Goal: Information Seeking & Learning: Find specific page/section

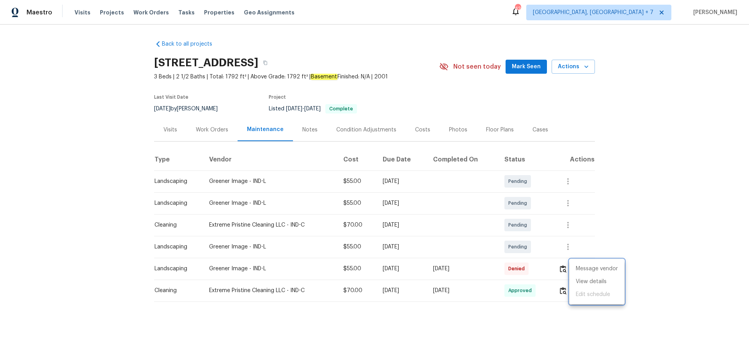
click at [107, 15] on div at bounding box center [374, 175] width 749 height 351
click at [107, 13] on span "Projects" at bounding box center [112, 13] width 24 height 8
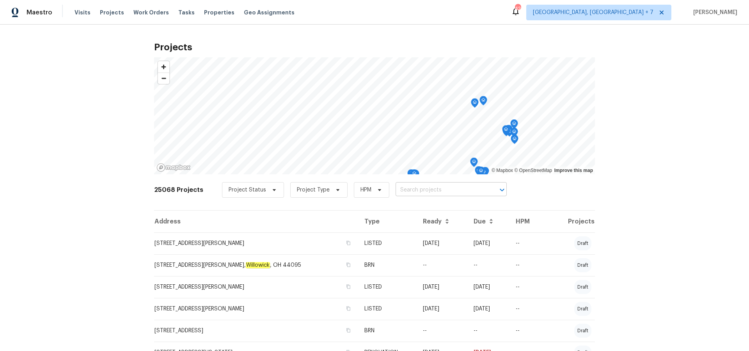
click at [434, 190] on input "text" at bounding box center [439, 190] width 89 height 12
type input "8040"
click at [434, 227] on li "[STREET_ADDRESS]" at bounding box center [446, 220] width 113 height 13
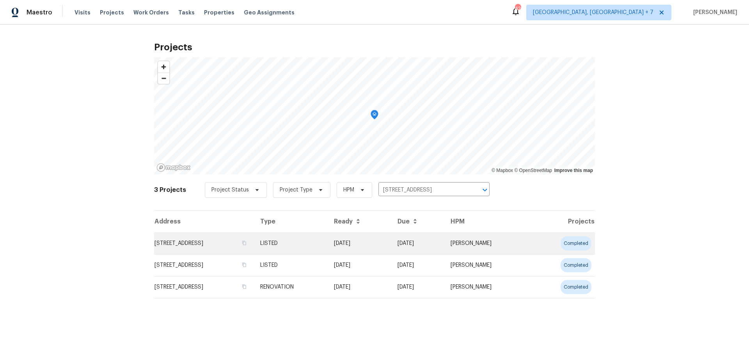
click at [213, 243] on td "[STREET_ADDRESS]" at bounding box center [204, 243] width 100 height 22
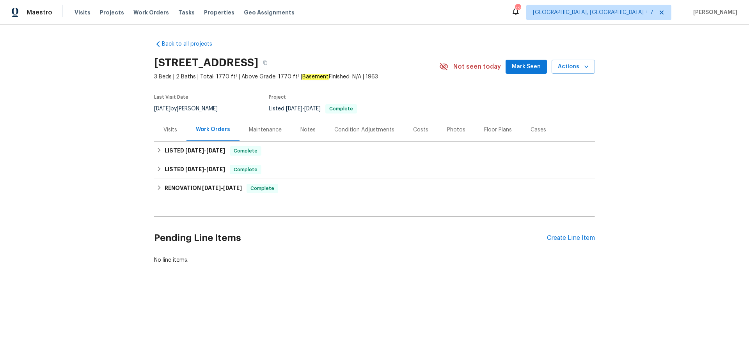
click at [533, 131] on div "Cases" at bounding box center [538, 130] width 16 height 8
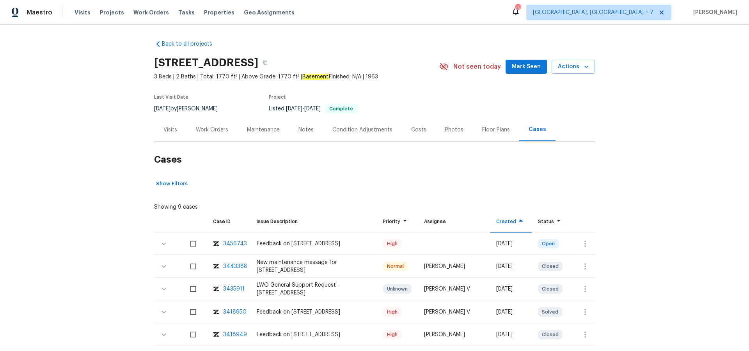
click at [238, 243] on div "3456743" at bounding box center [235, 244] width 24 height 8
click at [259, 129] on div "Maintenance" at bounding box center [263, 130] width 33 height 8
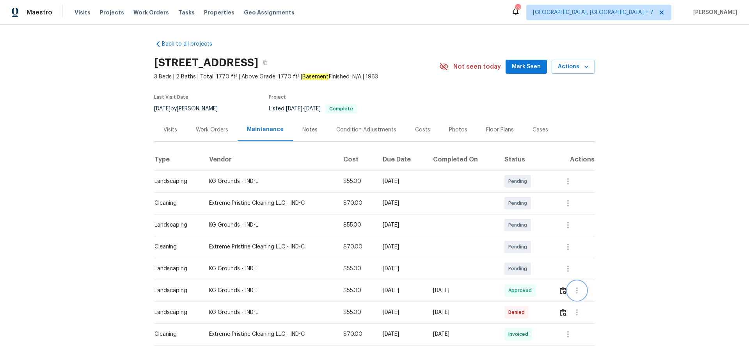
click at [578, 291] on icon "button" at bounding box center [577, 290] width 2 height 6
click at [581, 303] on li "View details" at bounding box center [596, 303] width 55 height 13
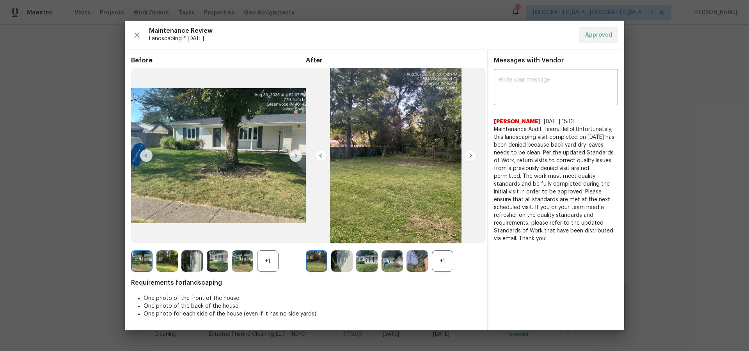
click at [468, 156] on img at bounding box center [470, 155] width 12 height 12
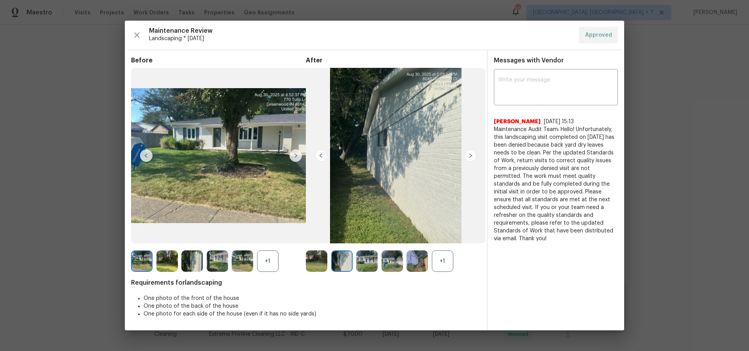
click at [319, 156] on img at bounding box center [321, 155] width 12 height 12
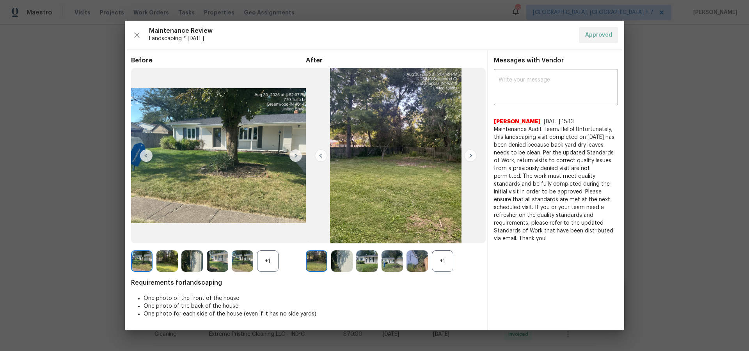
click at [469, 158] on img at bounding box center [470, 155] width 12 height 12
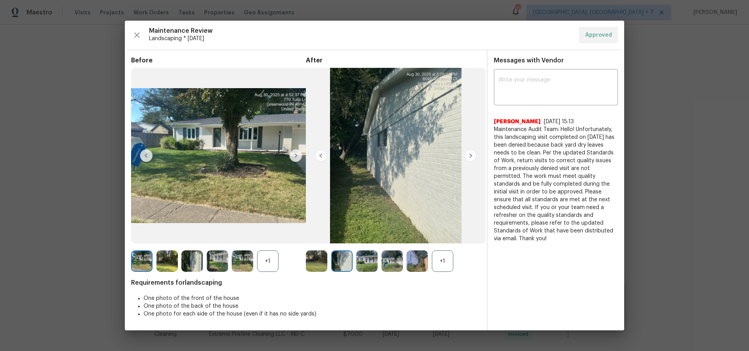
click at [469, 158] on img at bounding box center [470, 155] width 12 height 12
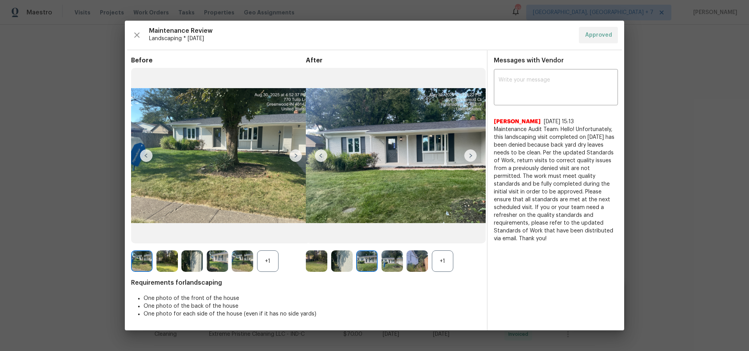
click at [469, 158] on img at bounding box center [470, 155] width 12 height 12
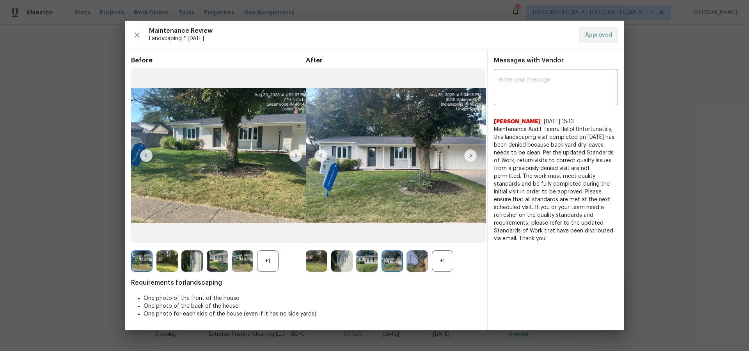
click at [469, 158] on img at bounding box center [470, 155] width 12 height 12
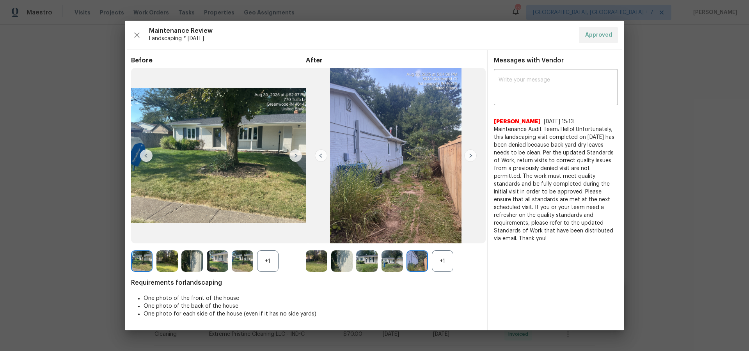
click at [468, 155] on img at bounding box center [470, 155] width 12 height 12
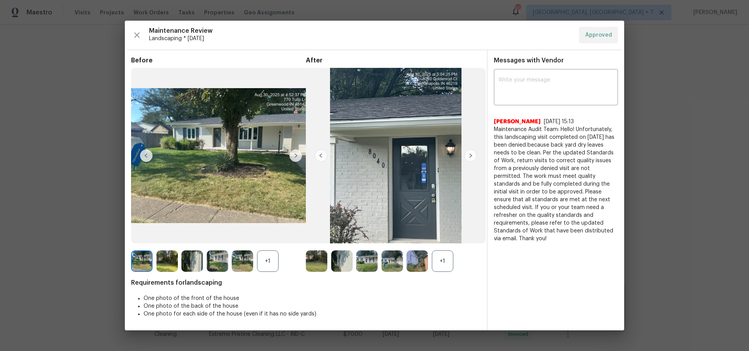
click at [468, 155] on img at bounding box center [470, 155] width 12 height 12
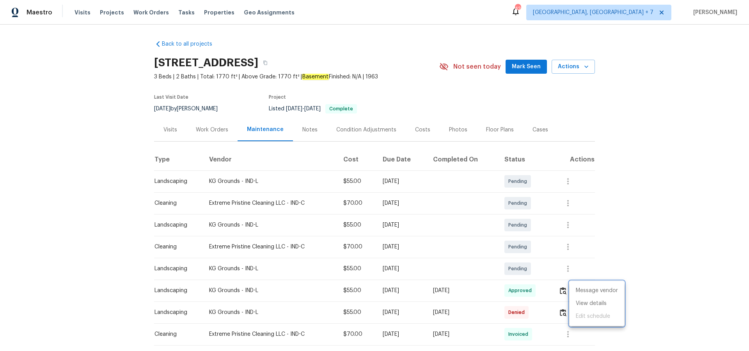
click at [106, 10] on div at bounding box center [374, 175] width 749 height 351
click at [107, 11] on span "Projects" at bounding box center [112, 13] width 24 height 8
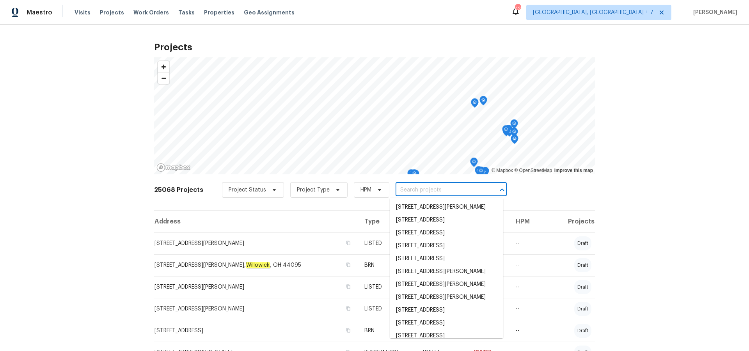
click at [416, 195] on input "text" at bounding box center [439, 190] width 89 height 12
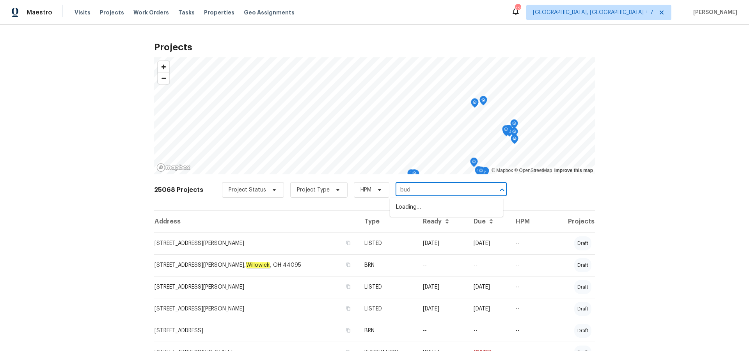
type input "[PERSON_NAME]"
click at [413, 227] on li "[STREET_ADDRESS][PERSON_NAME]" at bounding box center [446, 220] width 113 height 13
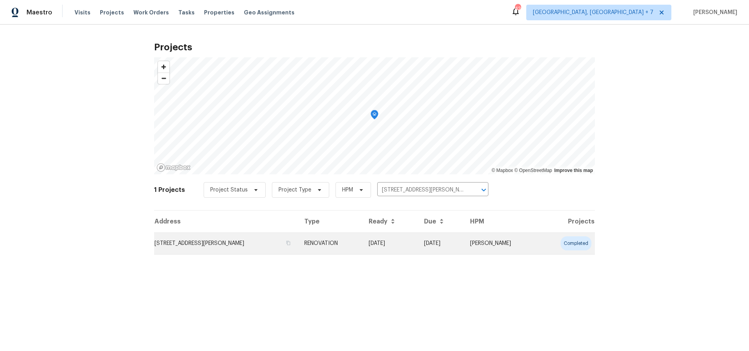
click at [208, 245] on td "[STREET_ADDRESS][PERSON_NAME]" at bounding box center [226, 243] width 144 height 22
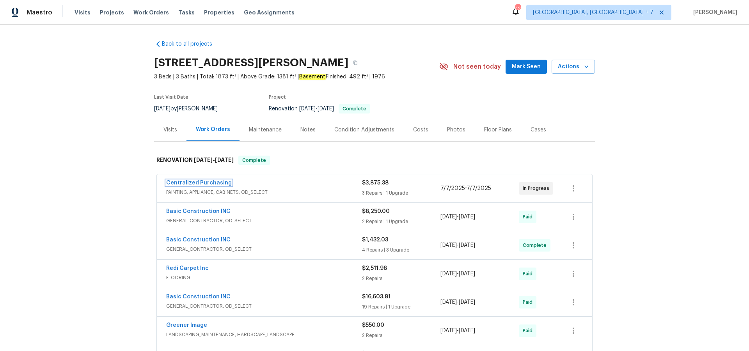
click at [216, 182] on link "Centralized Purchasing" at bounding box center [199, 182] width 66 height 5
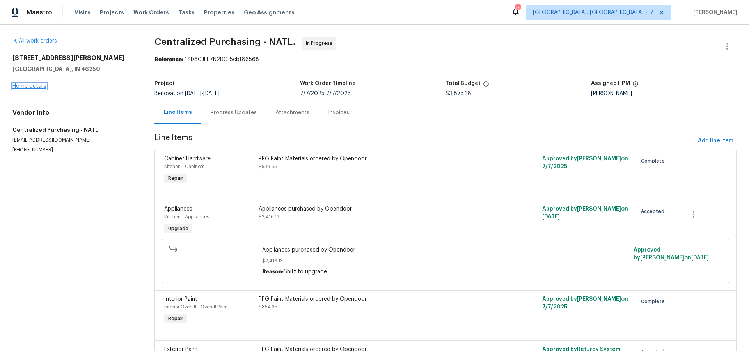
click at [24, 84] on link "Home details" at bounding box center [29, 85] width 34 height 5
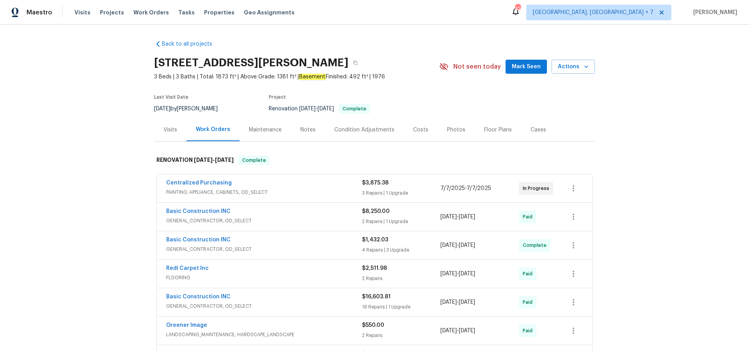
click at [166, 131] on div "Visits" at bounding box center [170, 130] width 14 height 8
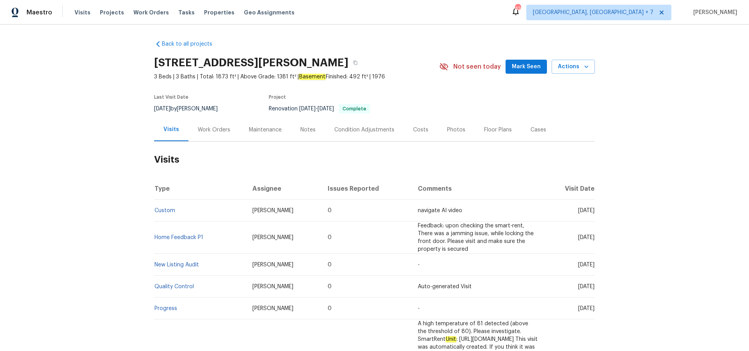
click at [530, 132] on div "Cases" at bounding box center [538, 130] width 16 height 8
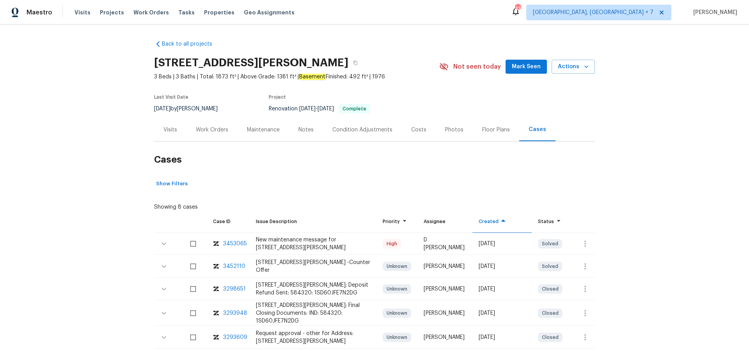
click at [237, 242] on div "3453065" at bounding box center [235, 244] width 24 height 8
click at [105, 11] on span "Projects" at bounding box center [112, 13] width 24 height 8
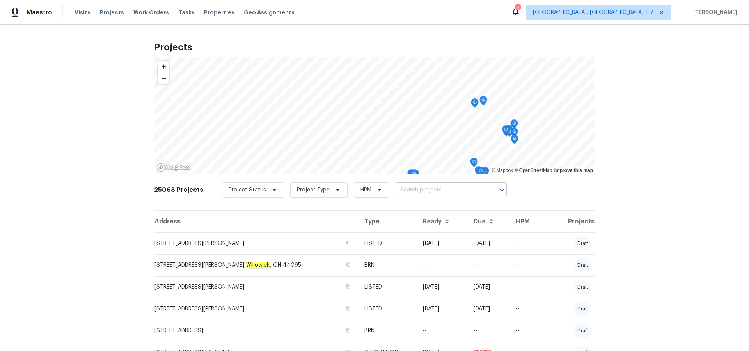
click at [418, 190] on input "text" at bounding box center [439, 190] width 89 height 12
type input "9177"
click at [427, 213] on li "[STREET_ADDRESS][PERSON_NAME]" at bounding box center [446, 207] width 113 height 13
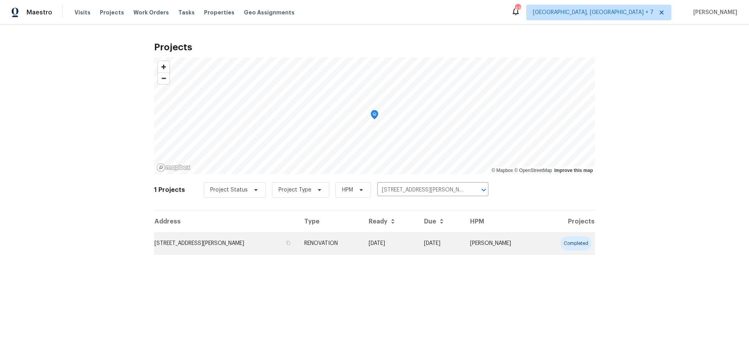
click at [239, 243] on td "[STREET_ADDRESS][PERSON_NAME]" at bounding box center [226, 243] width 144 height 22
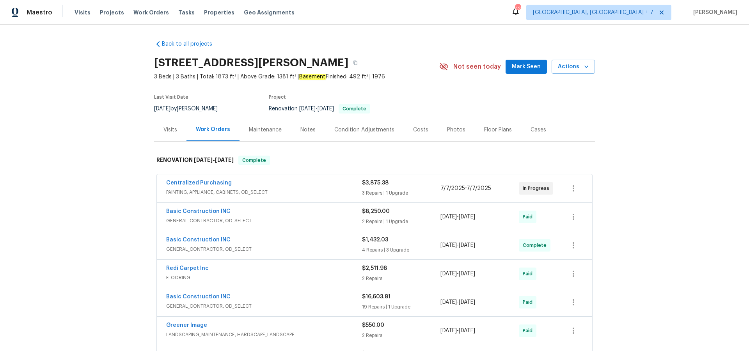
click at [533, 131] on div "Cases" at bounding box center [538, 130] width 16 height 8
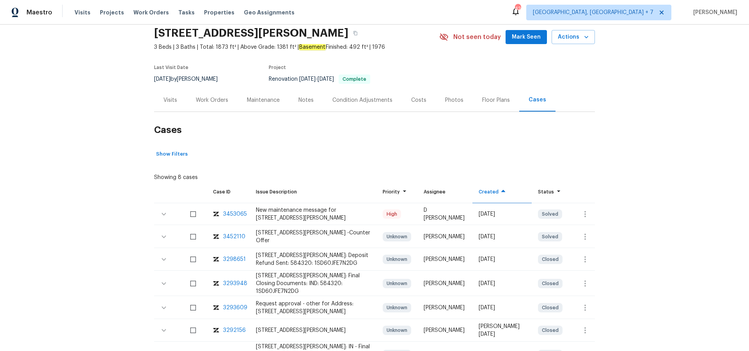
scroll to position [51, 0]
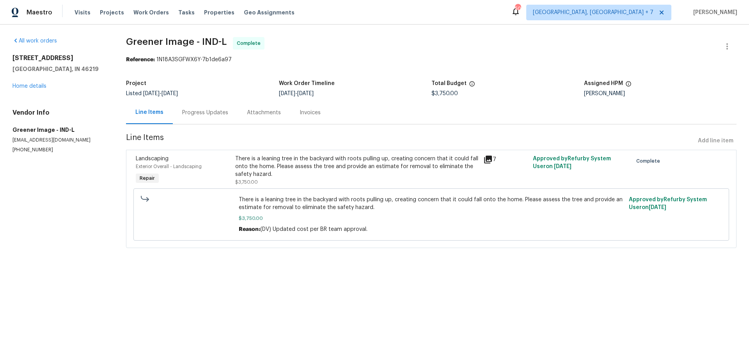
click at [488, 158] on icon at bounding box center [488, 160] width 8 height 8
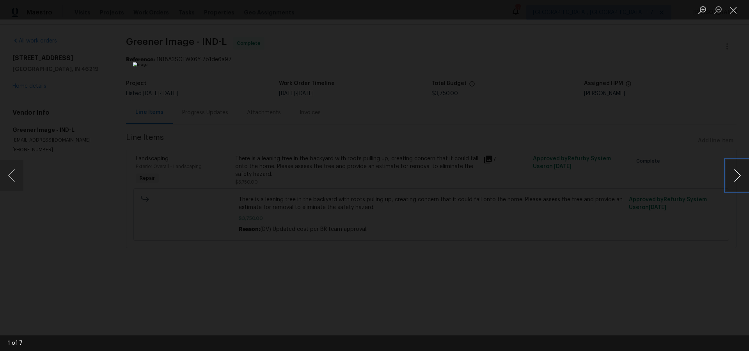
click at [739, 177] on button "Next image" at bounding box center [736, 175] width 23 height 31
click at [18, 175] on button "Previous image" at bounding box center [11, 175] width 23 height 31
click at [737, 181] on button "Next image" at bounding box center [736, 175] width 23 height 31
